Goal: Navigation & Orientation: Understand site structure

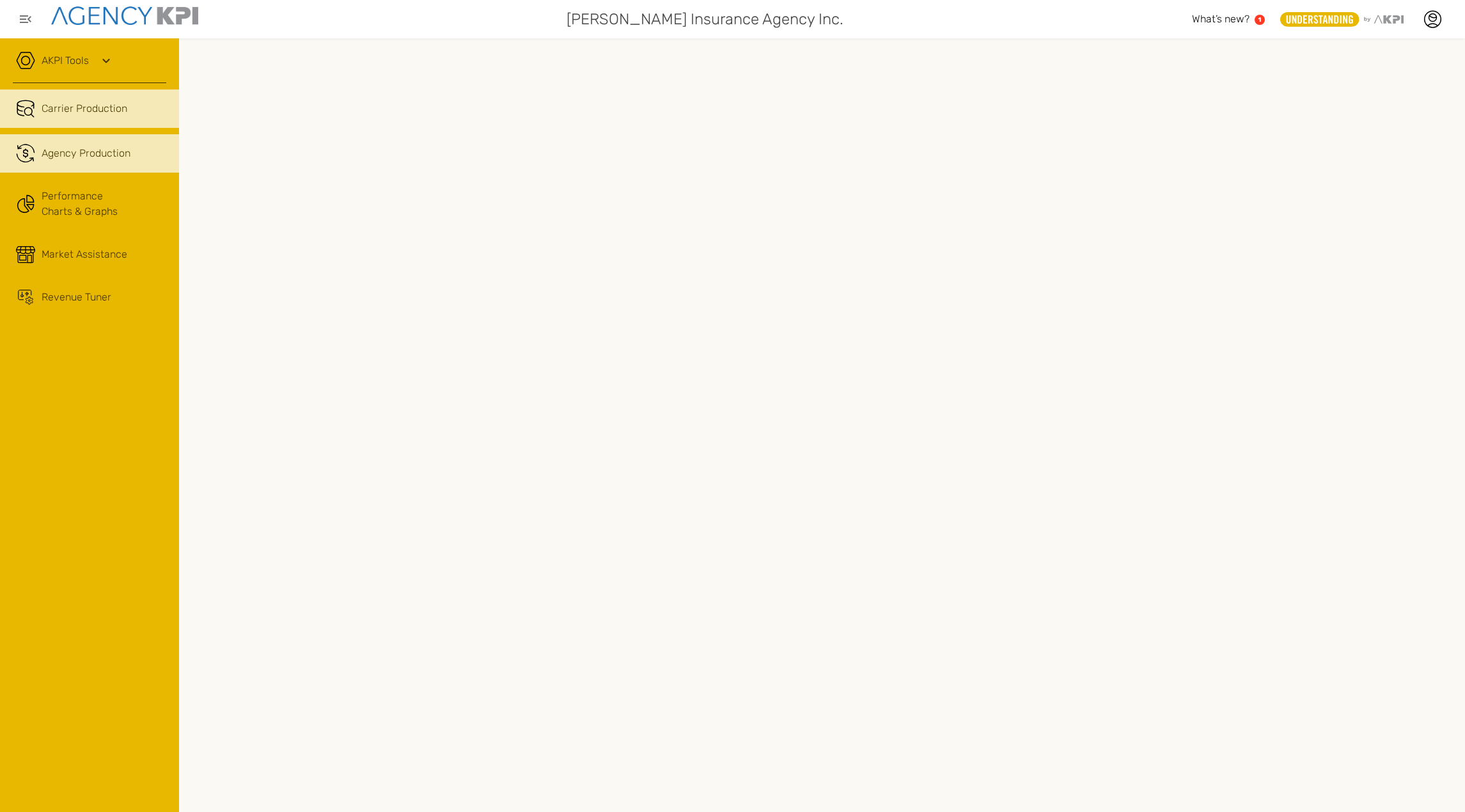
click at [56, 153] on span "Agency Production" at bounding box center [86, 153] width 89 height 15
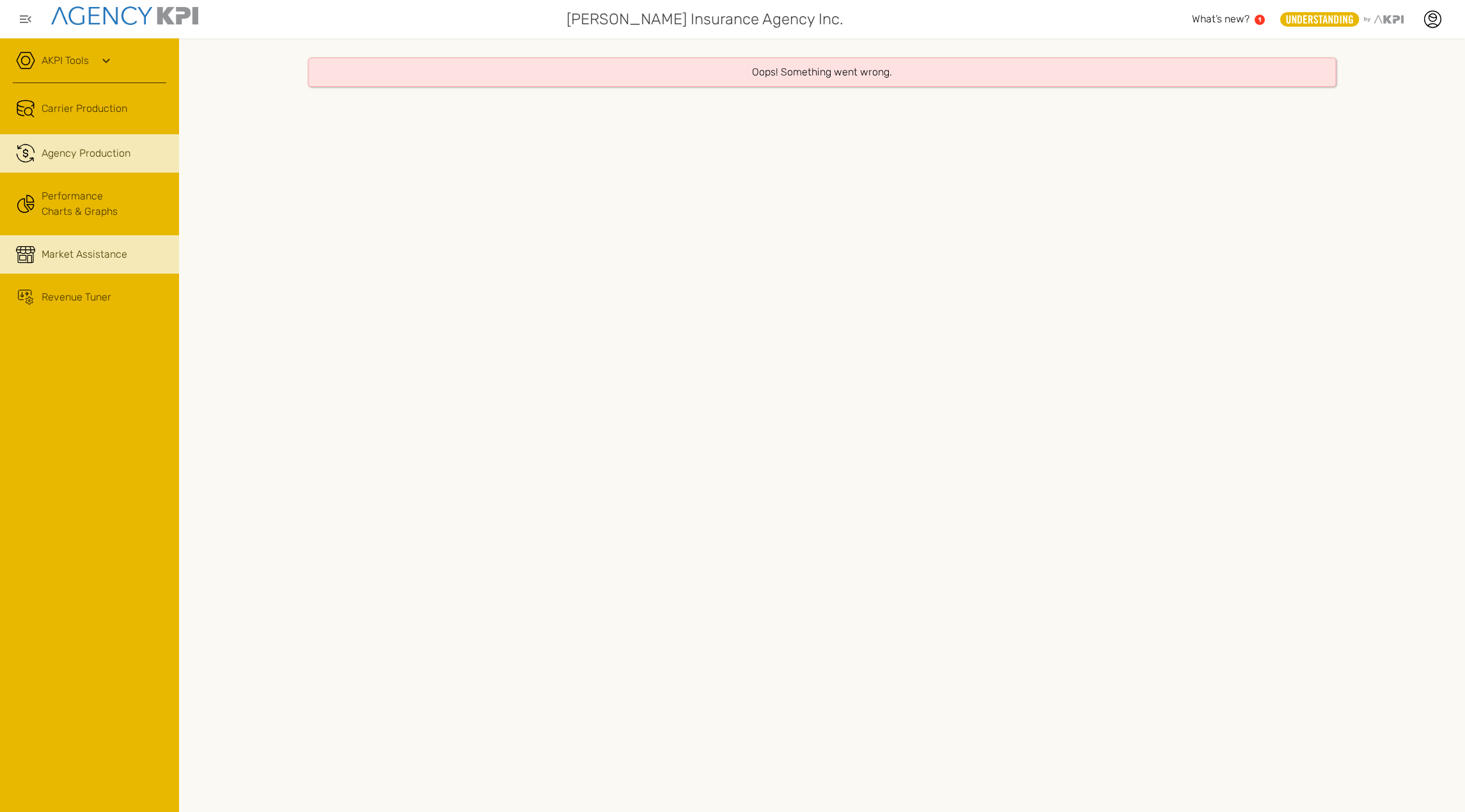
click at [58, 243] on link "Market Assistance" at bounding box center [89, 254] width 179 height 38
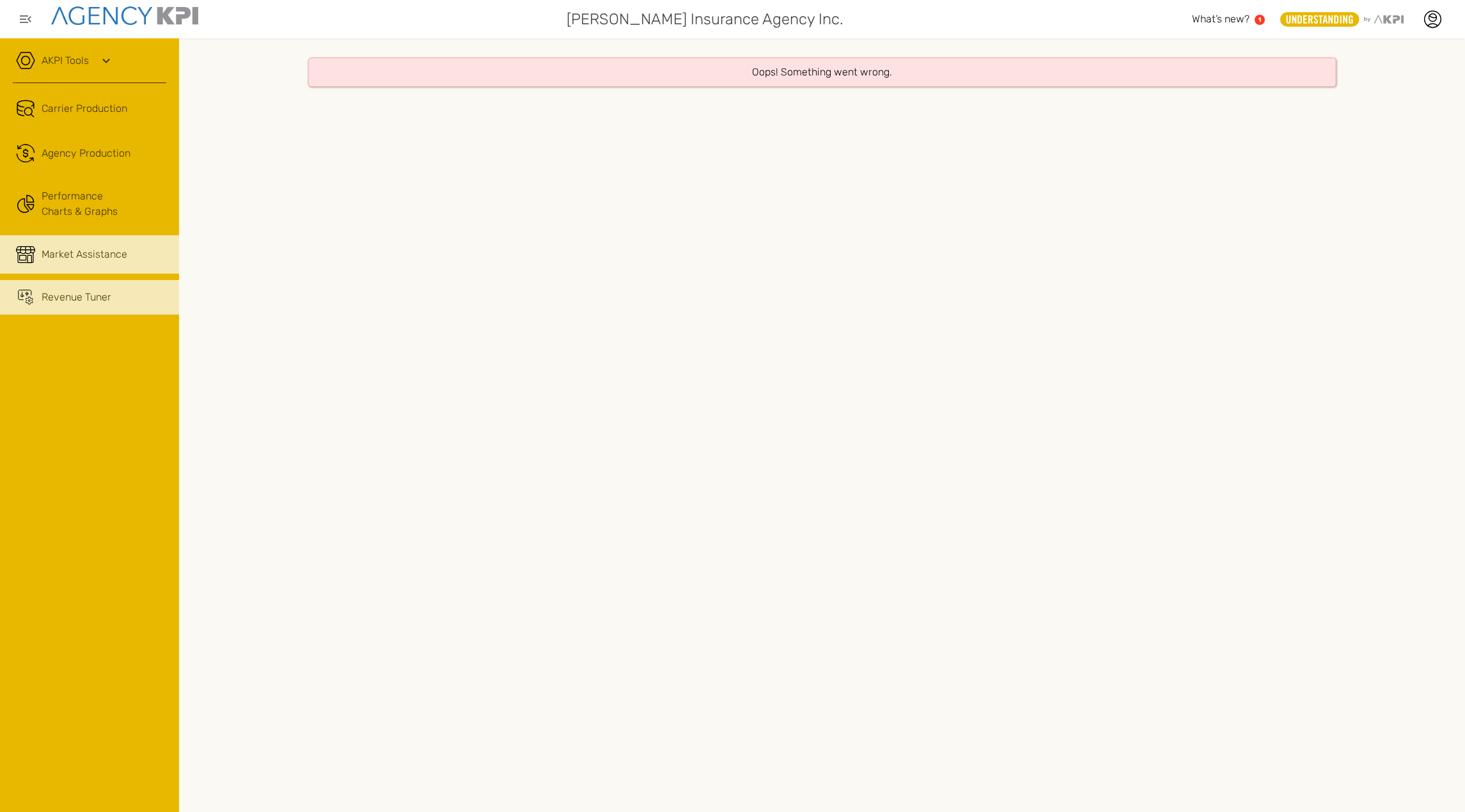
click at [62, 295] on span "Revenue Tuner" at bounding box center [76, 297] width 70 height 15
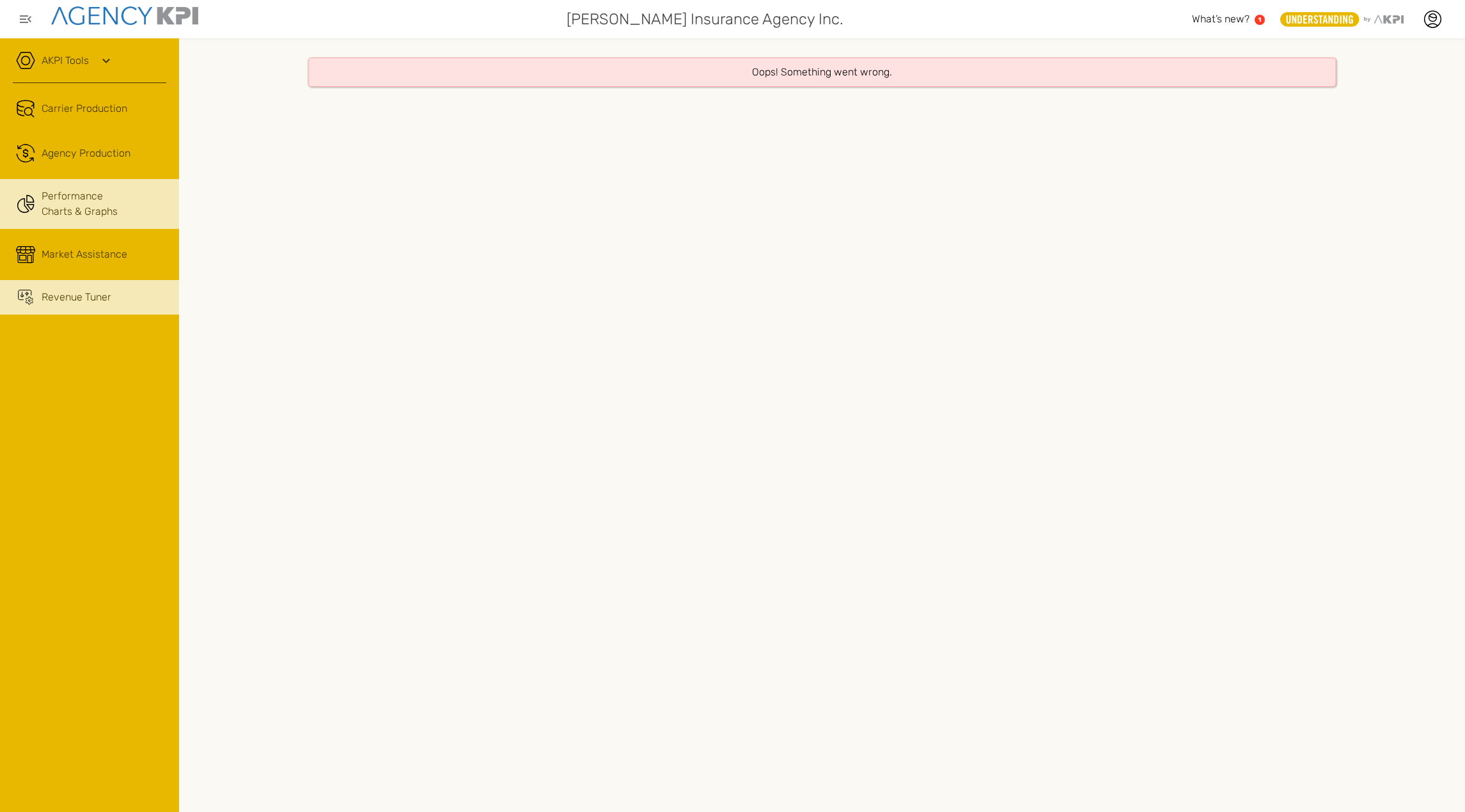
click at [79, 228] on link "Performance Charts & Graphs" at bounding box center [89, 204] width 179 height 49
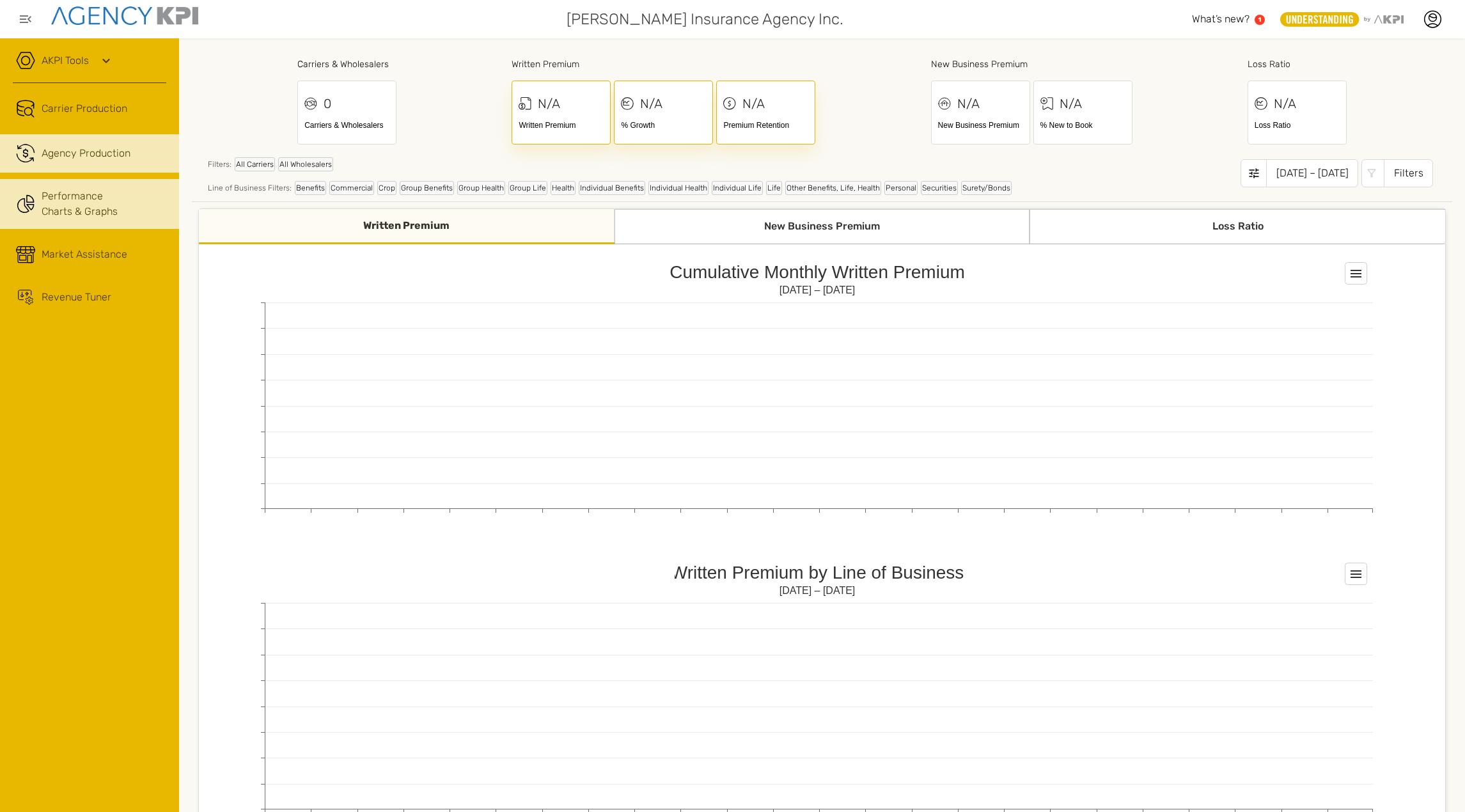
click at [98, 159] on span "Agency Production" at bounding box center [86, 153] width 89 height 15
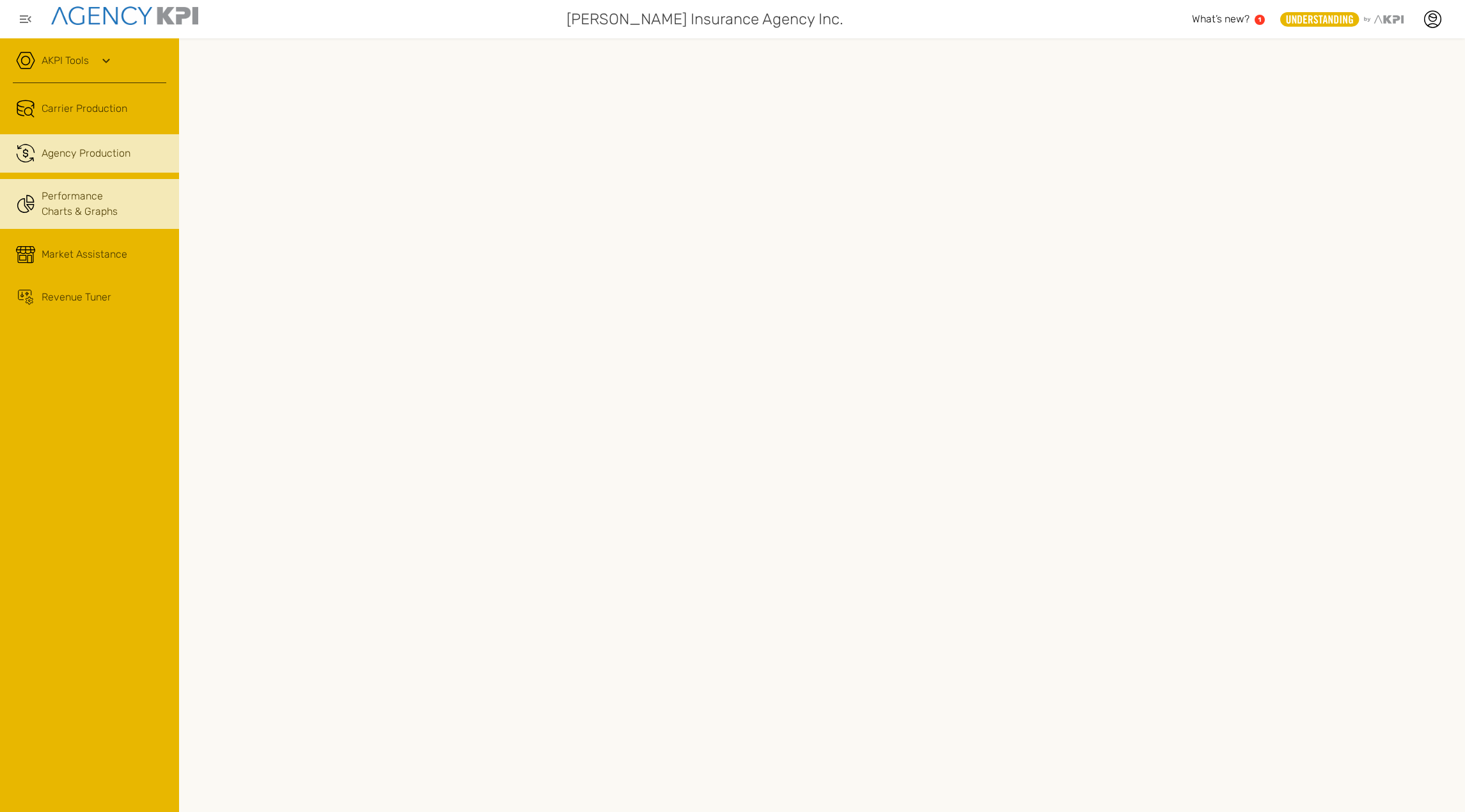
click at [87, 207] on link "Performance Charts & Graphs" at bounding box center [89, 204] width 179 height 49
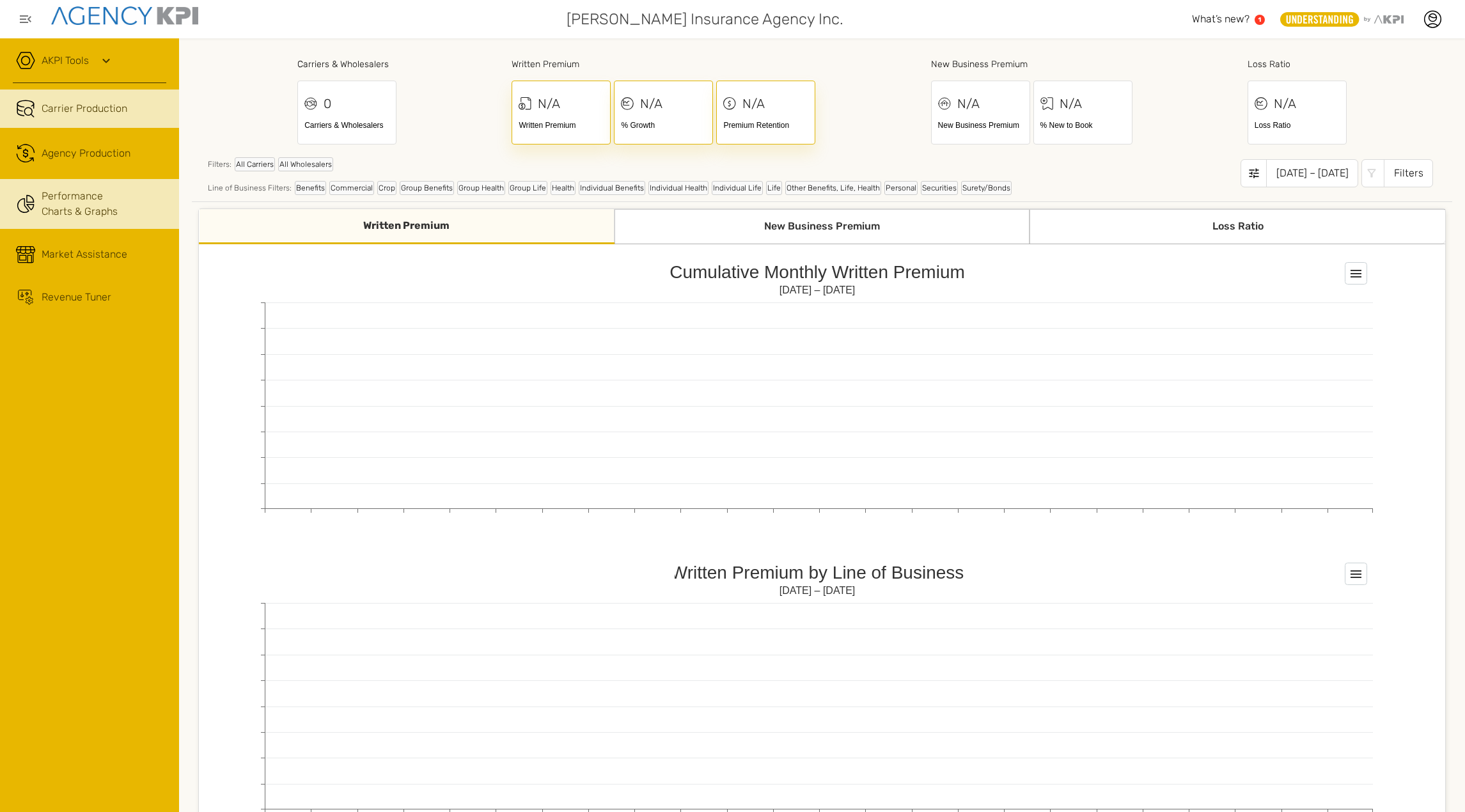
click at [127, 114] on div "Carrier Production" at bounding box center [104, 109] width 125 height 15
